Goal: Task Accomplishment & Management: Use online tool/utility

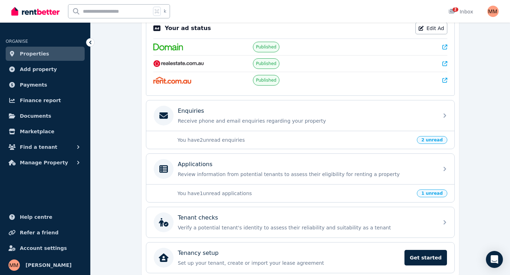
scroll to position [183, 0]
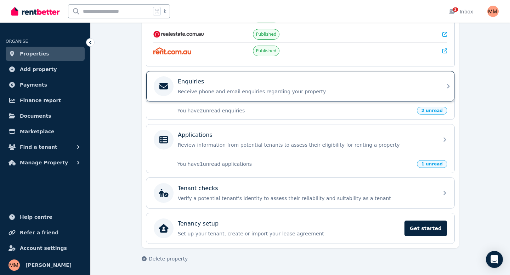
click at [219, 101] on div "Enquiries Receive phone and email enquiries regarding your property" at bounding box center [300, 86] width 308 height 30
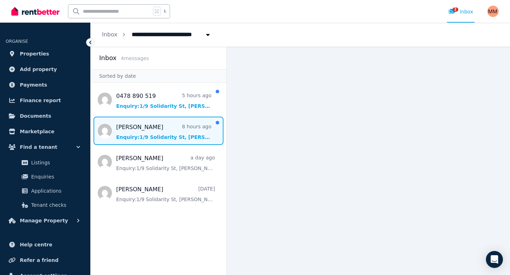
click at [166, 128] on span "Message list" at bounding box center [159, 131] width 136 height 28
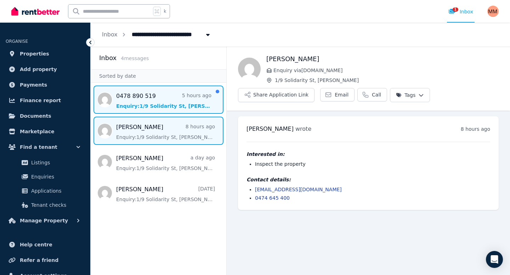
click at [169, 103] on span "Message list" at bounding box center [159, 100] width 136 height 28
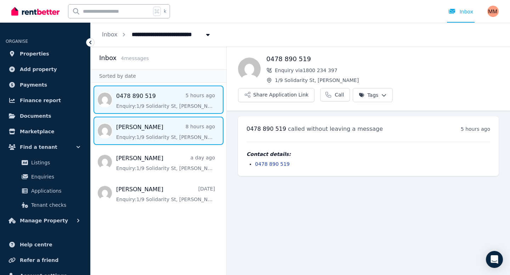
click at [165, 128] on span "Message list" at bounding box center [159, 131] width 136 height 28
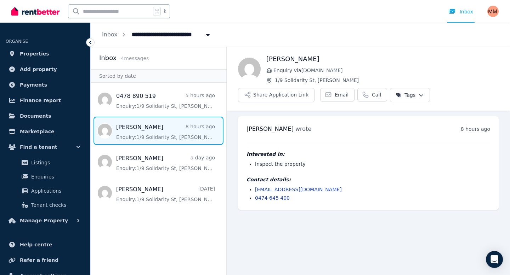
click at [165, 130] on span "Message list" at bounding box center [159, 131] width 136 height 28
drag, startPoint x: 307, startPoint y: 189, endPoint x: 255, endPoint y: 187, distance: 52.1
click at [255, 187] on li "[EMAIL_ADDRESS][DOMAIN_NAME]" at bounding box center [372, 189] width 235 height 7
copy link "[EMAIL_ADDRESS][DOMAIN_NAME]"
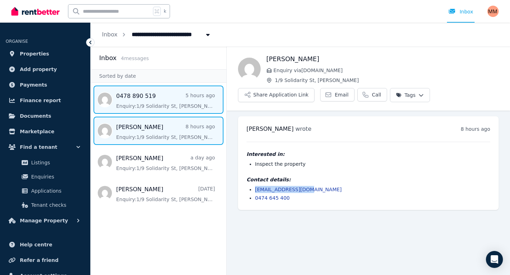
click at [151, 106] on span "Message list" at bounding box center [159, 100] width 136 height 28
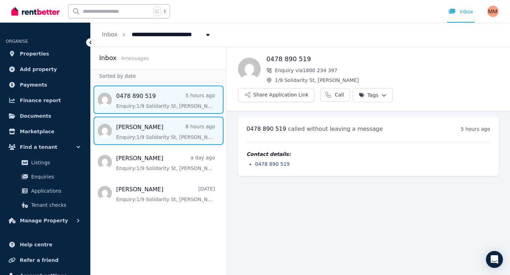
click at [159, 132] on span "Message list" at bounding box center [159, 131] width 136 height 28
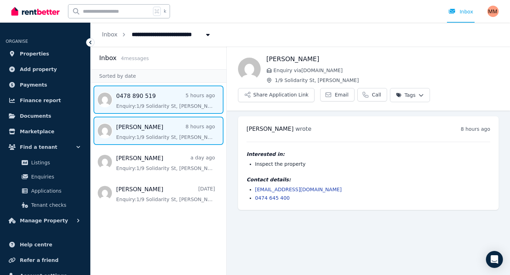
click at [150, 109] on span "Message list" at bounding box center [159, 100] width 136 height 28
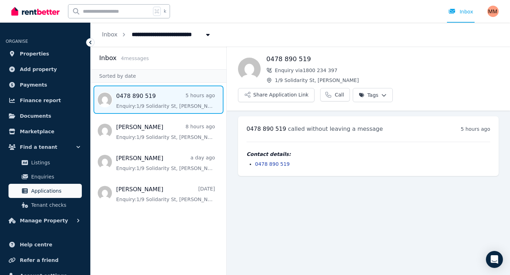
click at [43, 191] on span "Applications" at bounding box center [55, 191] width 48 height 8
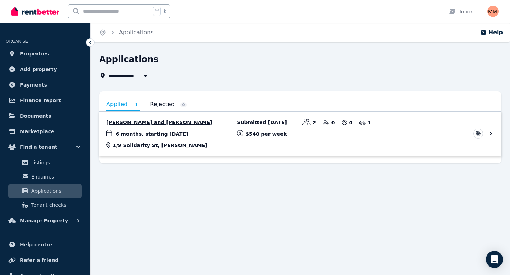
click at [143, 124] on link "View application: Quazi Kashef and Intesar Mohammed" at bounding box center [300, 134] width 402 height 44
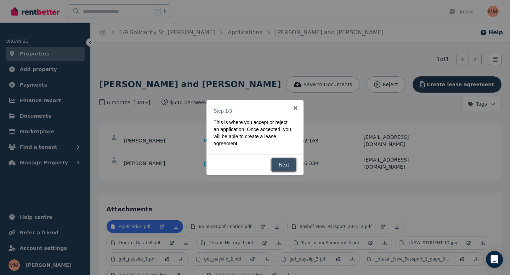
click at [286, 162] on link "Next" at bounding box center [283, 165] width 25 height 14
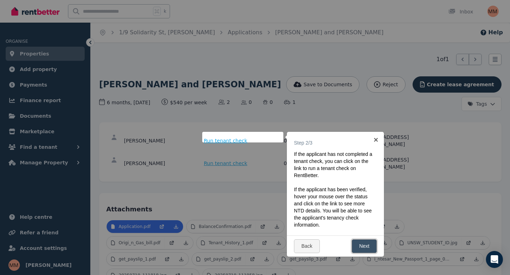
click at [364, 245] on link "Next" at bounding box center [363, 247] width 25 height 14
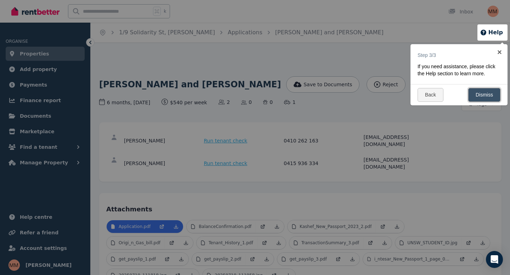
click at [483, 93] on link "Dismiss" at bounding box center [484, 95] width 32 height 14
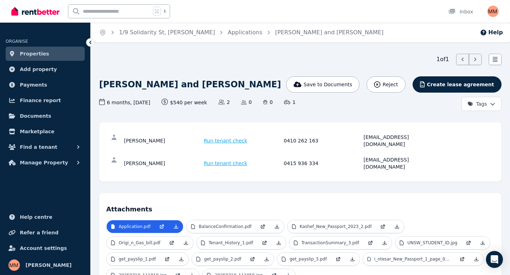
click at [214, 137] on span "Run tenant check" at bounding box center [226, 140] width 44 height 7
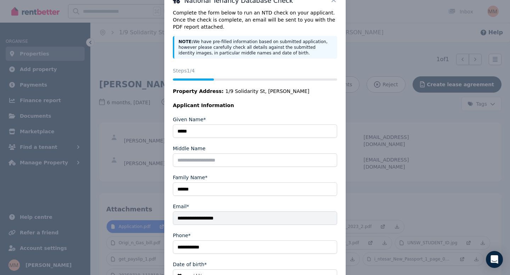
scroll to position [74, 0]
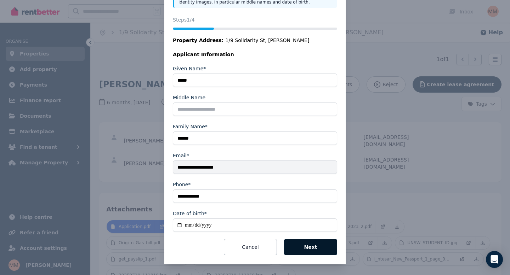
click at [311, 252] on button "Next" at bounding box center [310, 247] width 53 height 16
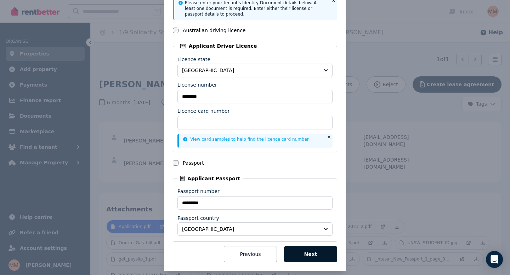
click at [311, 252] on button "Next" at bounding box center [310, 254] width 53 height 16
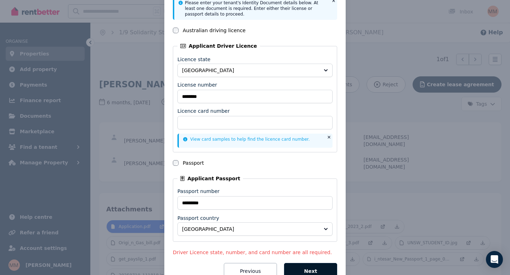
click at [314, 273] on button "Next" at bounding box center [310, 271] width 53 height 16
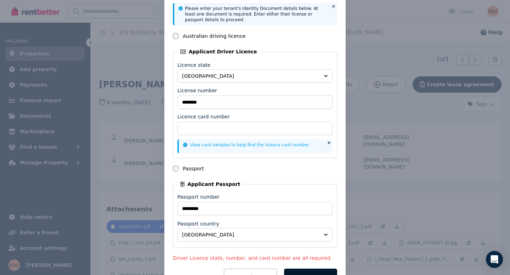
scroll to position [98, 0]
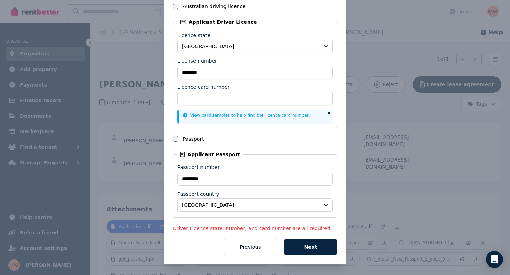
click at [331, 114] on icon at bounding box center [329, 113] width 4 height 4
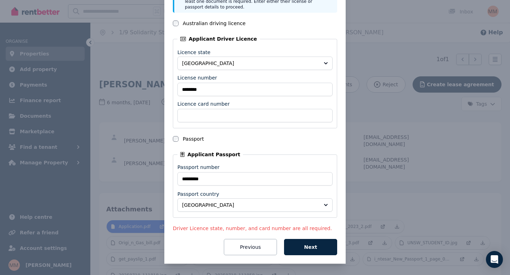
click at [367, 105] on div "National Tenancy Database Check Status Steps 2 /4 Property Address: [STREET_ADD…" at bounding box center [255, 97] width 510 height 357
click at [251, 253] on button "Previous" at bounding box center [250, 247] width 53 height 16
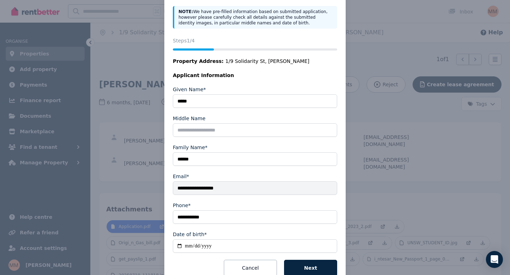
scroll to position [0, 0]
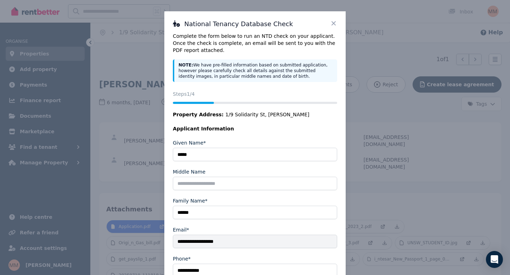
click at [334, 24] on icon at bounding box center [333, 23] width 7 height 7
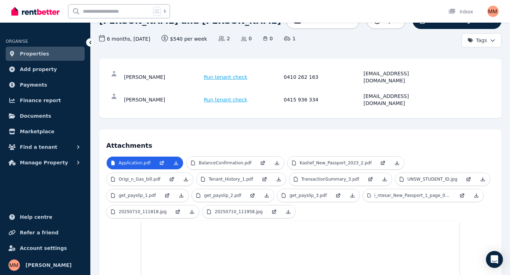
scroll to position [64, 0]
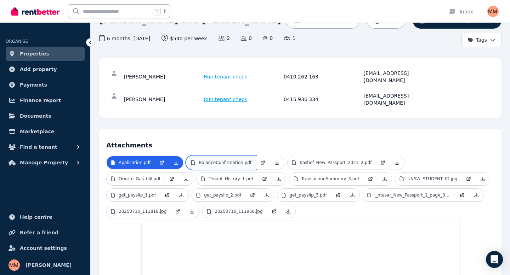
click at [236, 160] on p "BalanceConfirmation.pdf" at bounding box center [225, 163] width 53 height 6
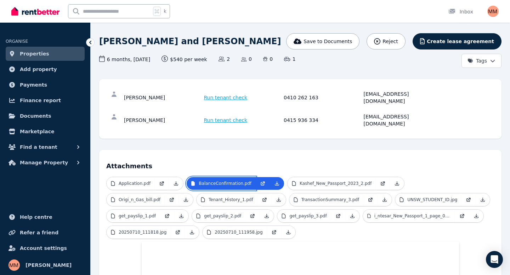
scroll to position [12, 0]
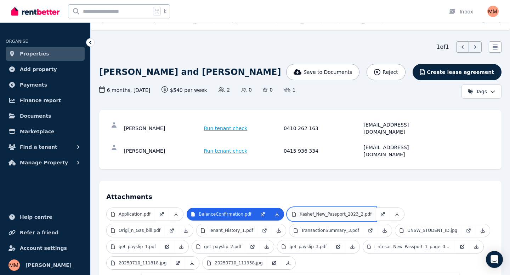
click at [311, 212] on p "Kashef_New_Passport_2023_2.pdf" at bounding box center [335, 215] width 72 height 6
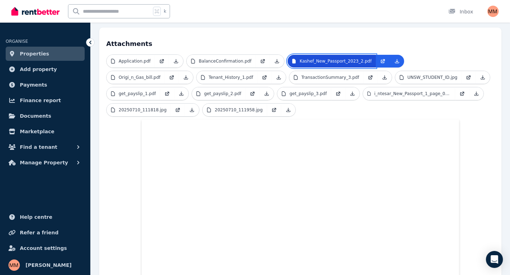
scroll to position [138, 0]
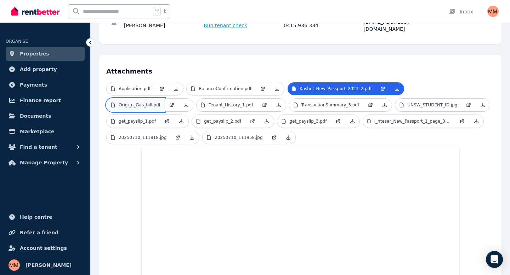
click at [151, 102] on p "Origi_n_Gas_bill.pdf" at bounding box center [140, 105] width 42 height 6
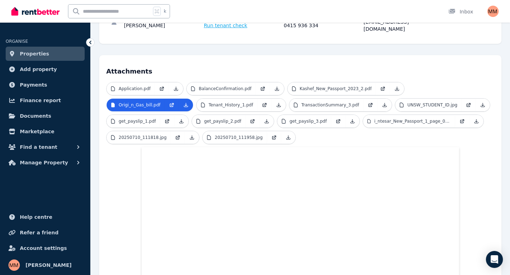
click at [223, 99] on ul "Application.pdf BalanceConfirmation.pdf Kashef_New_Passport_2023_2.pdf Origi_n_…" at bounding box center [300, 114] width 388 height 65
click at [225, 102] on p "Tenant_History_1.pdf" at bounding box center [230, 105] width 45 height 6
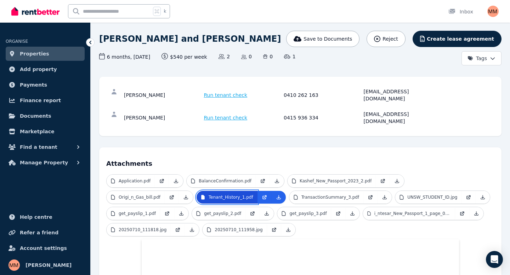
scroll to position [0, 0]
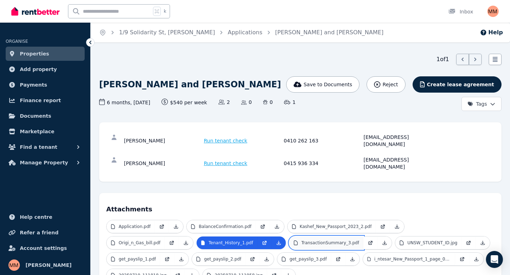
click at [324, 240] on p "TransactionSummary_3.pdf" at bounding box center [330, 243] width 58 height 6
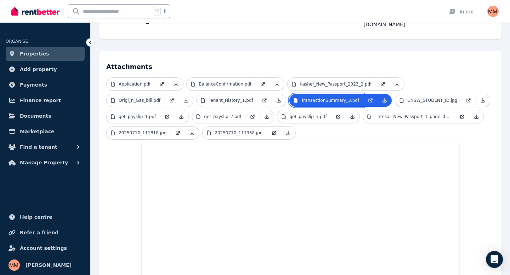
scroll to position [139, 0]
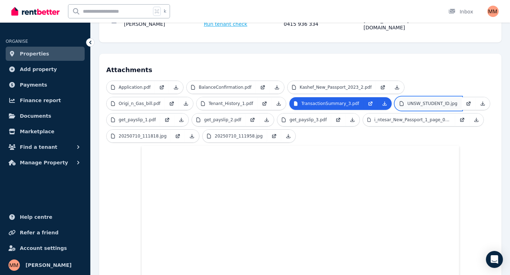
click at [420, 101] on p "UNSW_STUDENT_ID.jpg" at bounding box center [432, 104] width 50 height 6
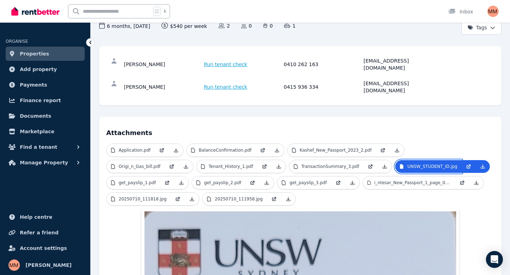
scroll to position [74, 0]
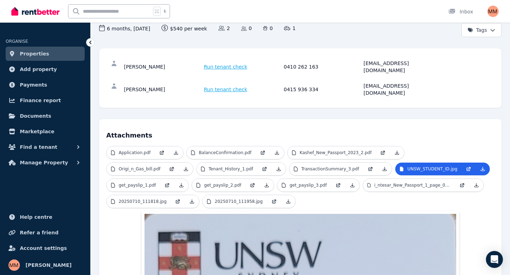
click at [219, 86] on span "Run tenant check" at bounding box center [226, 89] width 44 height 7
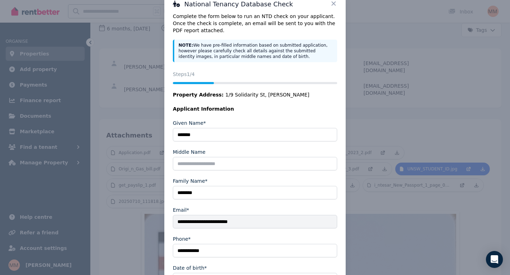
scroll to position [74, 0]
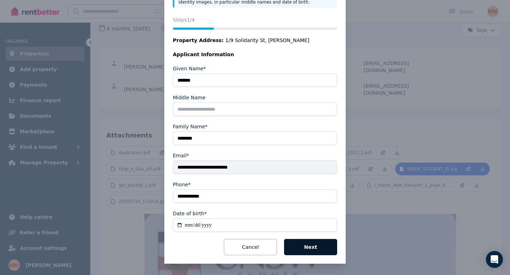
click at [311, 248] on button "Next" at bounding box center [310, 247] width 53 height 16
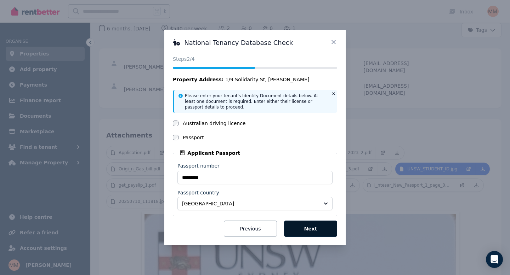
scroll to position [0, 0]
click at [308, 227] on button "Next" at bounding box center [310, 229] width 53 height 16
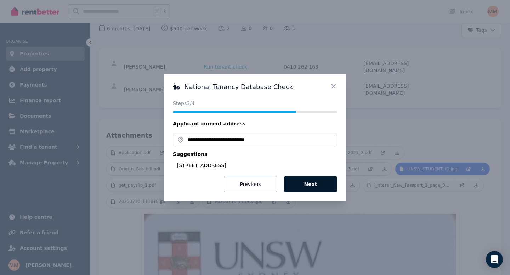
click at [310, 186] on button "Next" at bounding box center [310, 184] width 53 height 16
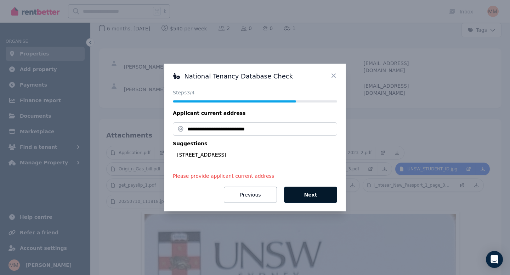
click at [308, 197] on button "Next" at bounding box center [310, 195] width 53 height 16
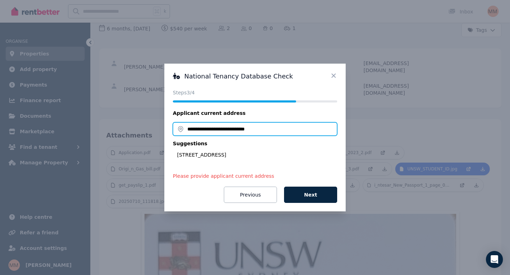
click at [286, 134] on input "**********" at bounding box center [255, 128] width 164 height 13
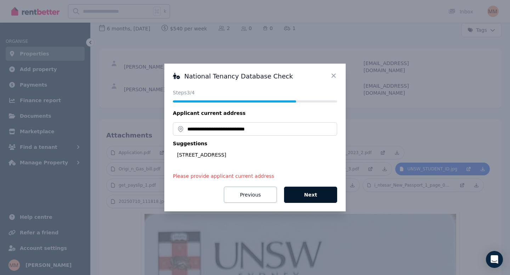
click at [310, 198] on button "Next" at bounding box center [310, 195] width 53 height 16
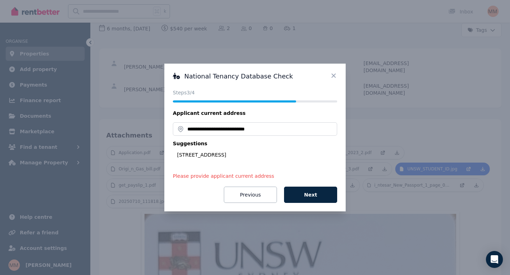
click at [333, 77] on icon at bounding box center [333, 75] width 7 height 7
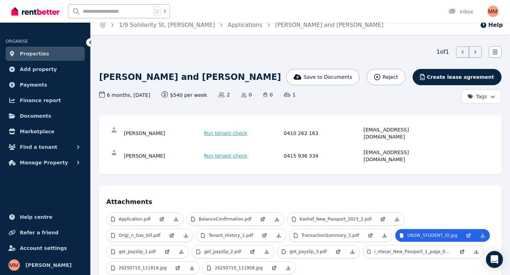
scroll to position [6, 0]
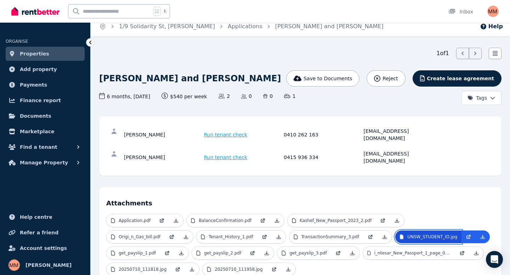
click at [407, 234] on p "UNSW_STUDENT_ID.jpg" at bounding box center [432, 237] width 50 height 6
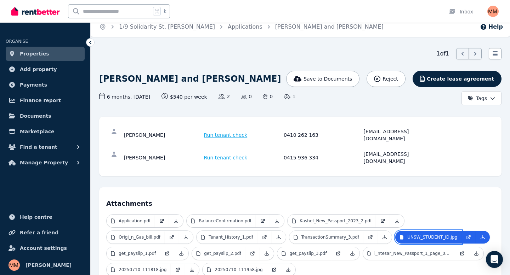
scroll to position [0, 0]
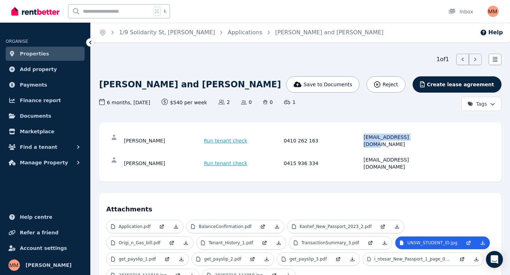
drag, startPoint x: 418, startPoint y: 137, endPoint x: 363, endPoint y: 139, distance: 54.9
click at [363, 139] on div "[PERSON_NAME] Run tenant check 0410 262 163 [EMAIL_ADDRESS][DOMAIN_NAME]" at bounding box center [282, 141] width 317 height 14
copy div "[EMAIL_ADDRESS][DOMAIN_NAME]"
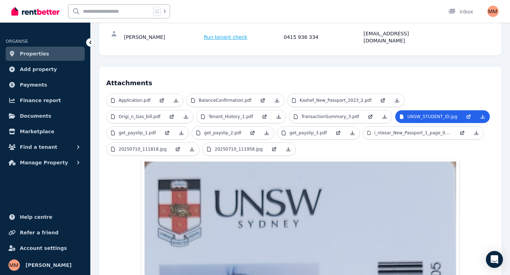
scroll to position [131, 0]
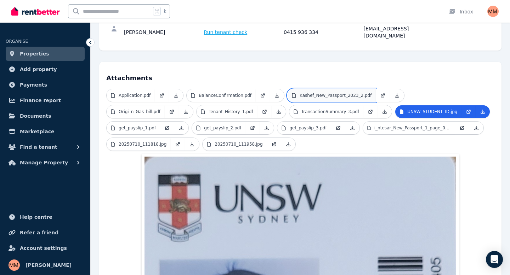
click at [312, 93] on p "Kashef_New_Passport_2023_2.pdf" at bounding box center [335, 96] width 72 height 6
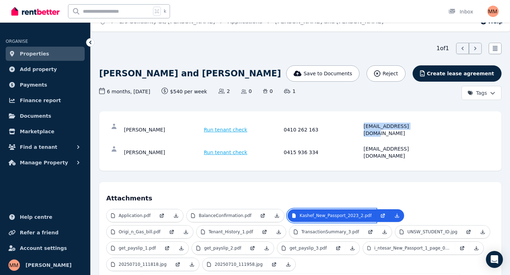
scroll to position [0, 0]
